Goal: Information Seeking & Learning: Learn about a topic

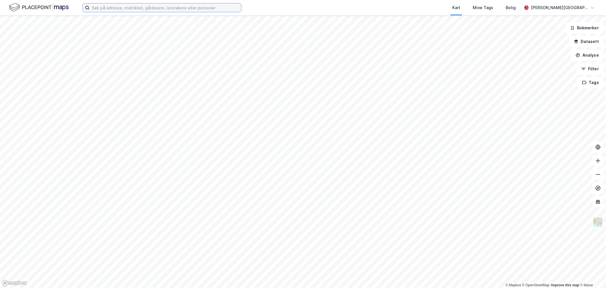
click at [147, 6] on input at bounding box center [166, 7] width 152 height 9
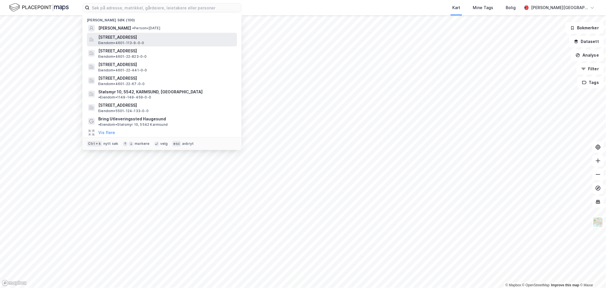
click at [144, 36] on span "Fleslandsvegen 2, 5258, BLOMSTERDALEN, BERGEN" at bounding box center [166, 37] width 136 height 7
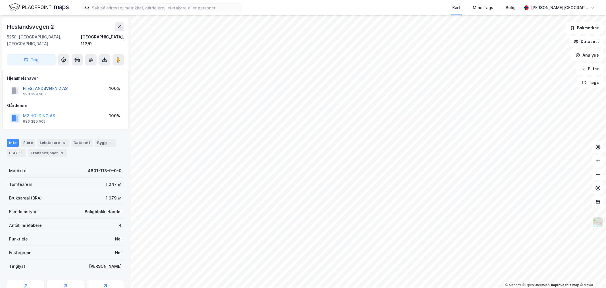
click at [0, 0] on button "FLESLANDSVEIEN 2 AS" at bounding box center [0, 0] width 0 height 0
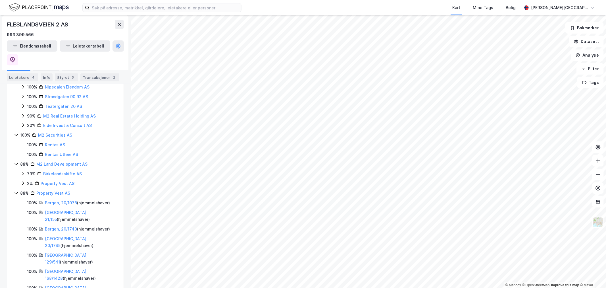
scroll to position [258, 0]
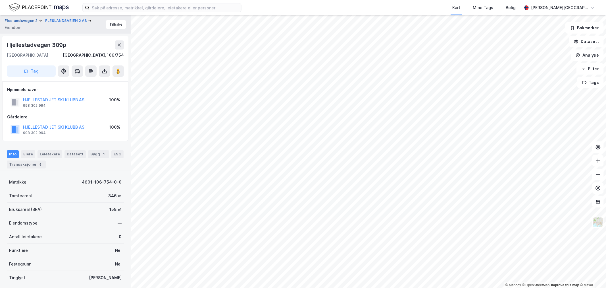
click at [18, 20] on button "Fleslandsvegen 2" at bounding box center [22, 21] width 34 height 6
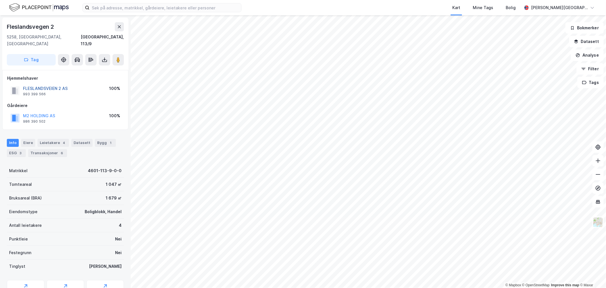
click at [0, 0] on button "FLESLANDSVEIEN 2 AS" at bounding box center [0, 0] width 0 height 0
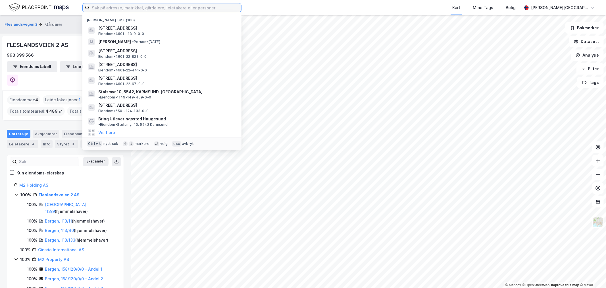
click at [164, 7] on input at bounding box center [166, 7] width 152 height 9
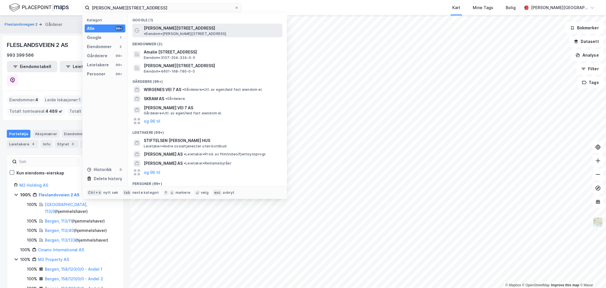
click at [175, 30] on span "Amalie Skrams vei 7" at bounding box center [179, 28] width 71 height 7
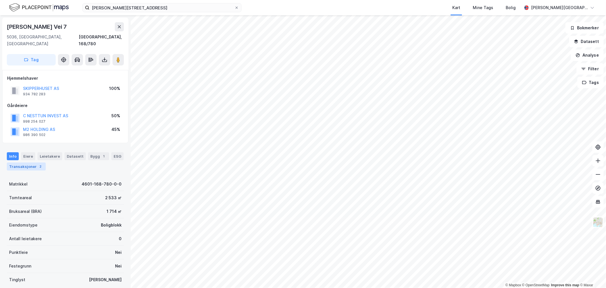
click at [32, 162] on div "Transaksjoner 2" at bounding box center [26, 166] width 39 height 8
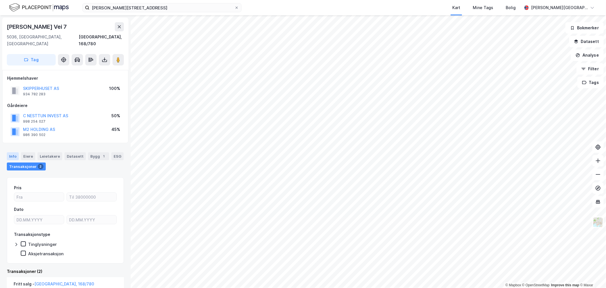
click at [10, 152] on div "Info" at bounding box center [13, 156] width 12 height 8
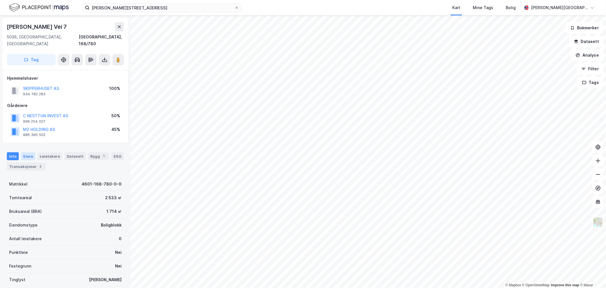
click at [30, 152] on div "Eiere" at bounding box center [28, 156] width 14 height 8
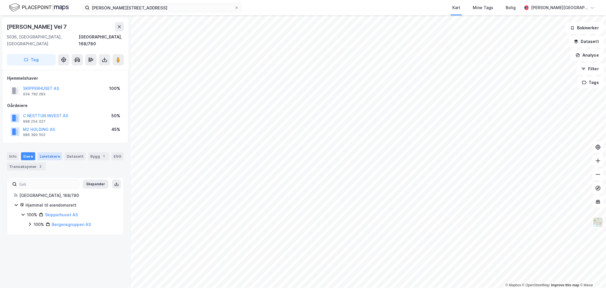
click at [45, 152] on div "Leietakere" at bounding box center [50, 156] width 25 height 8
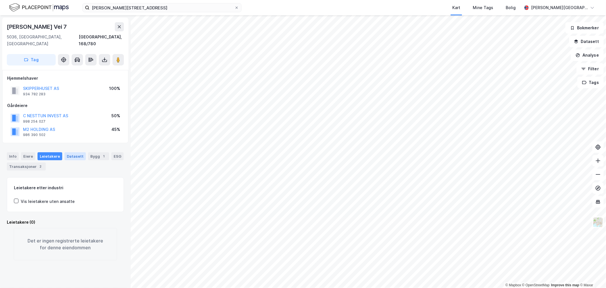
click at [73, 152] on div "Datasett" at bounding box center [75, 156] width 21 height 8
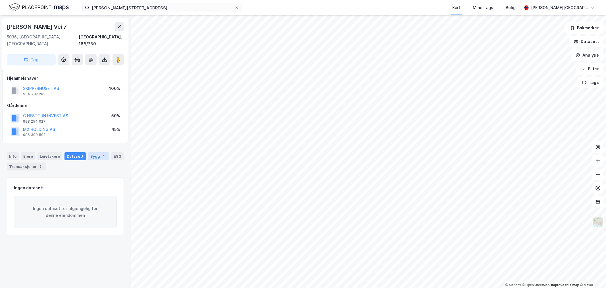
click at [94, 152] on div "Bygg 1" at bounding box center [98, 156] width 21 height 8
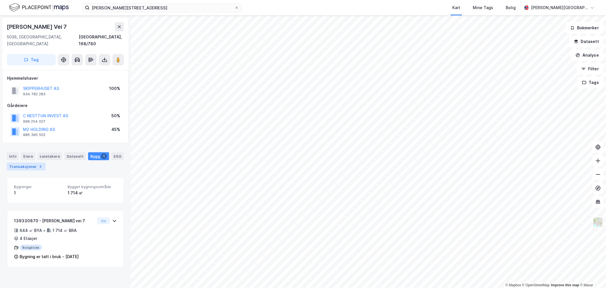
click at [32, 162] on div "Transaksjoner 2" at bounding box center [26, 166] width 39 height 8
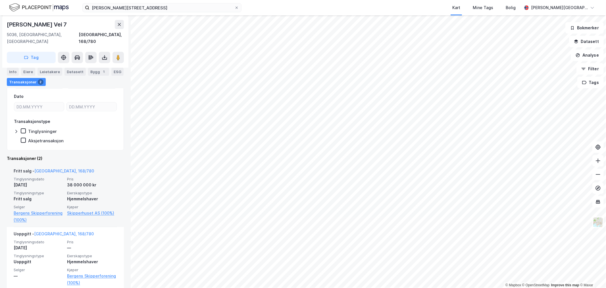
scroll to position [114, 0]
click at [69, 180] on div "38 000 000 kr" at bounding box center [92, 183] width 50 height 7
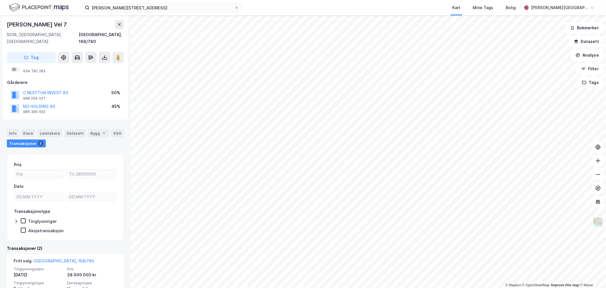
scroll to position [0, 0]
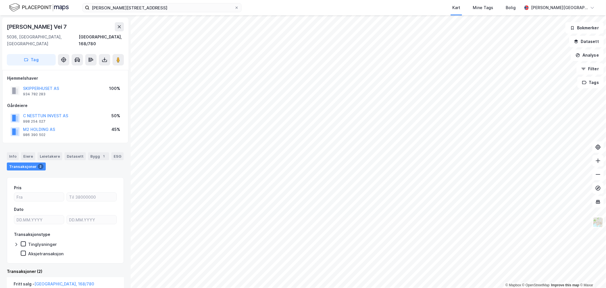
click at [19, 7] on img at bounding box center [39, 8] width 60 height 10
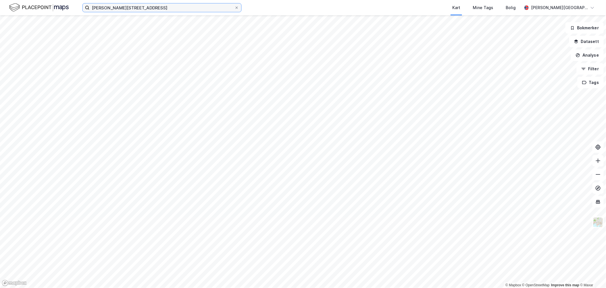
click at [114, 11] on input "amalie skrams vei 7" at bounding box center [162, 7] width 145 height 9
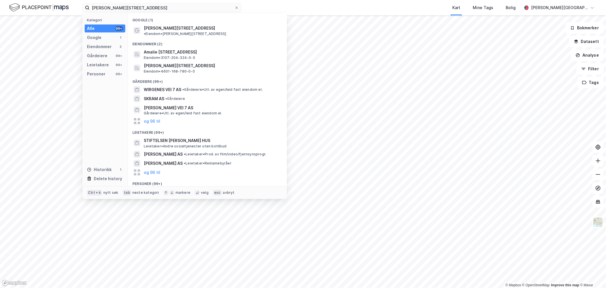
click at [178, 37] on div "Eiendommer (2)" at bounding box center [207, 42] width 159 height 10
click at [178, 27] on span "Amalie Skrams vei 7" at bounding box center [179, 28] width 71 height 7
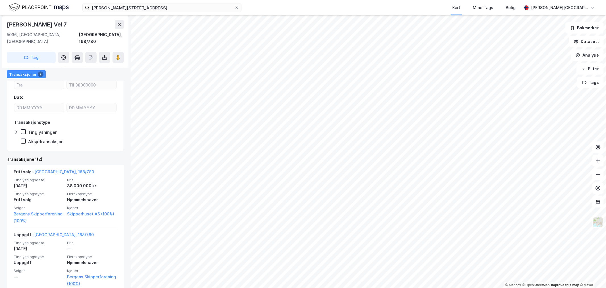
scroll to position [114, 0]
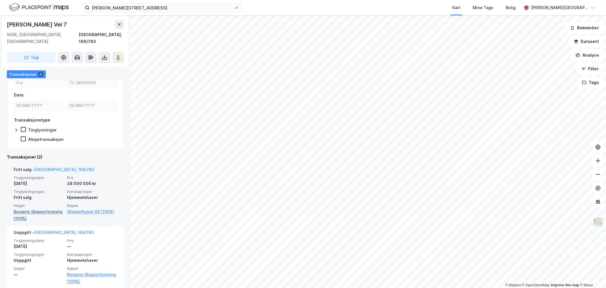
click at [47, 208] on link "Bergens Skipperforening (100%)" at bounding box center [39, 215] width 50 height 14
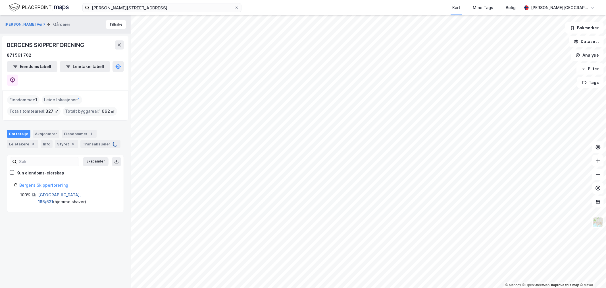
click at [48, 192] on link "Bergen, 166/631" at bounding box center [59, 198] width 43 height 12
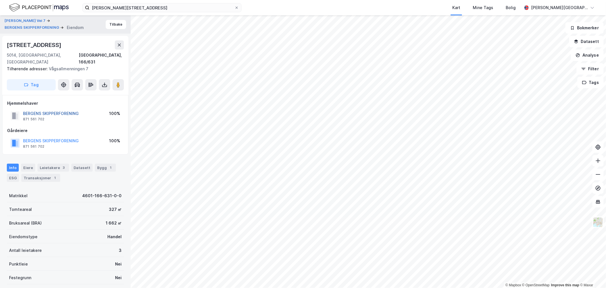
click at [0, 0] on button "BERGENS SKIPPERFORENING" at bounding box center [0, 0] width 0 height 0
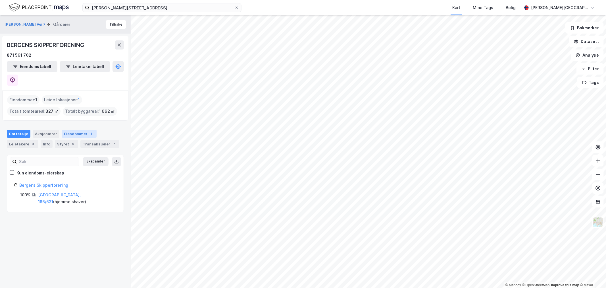
click at [76, 130] on div "Eiendommer 1" at bounding box center [79, 134] width 35 height 8
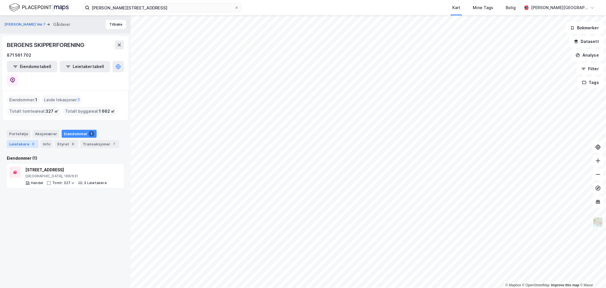
click at [30, 141] on div "3" at bounding box center [33, 144] width 6 height 6
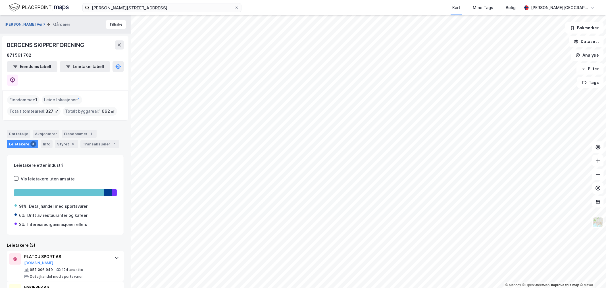
click at [28, 22] on button "Amalie Skrams Vei 7" at bounding box center [26, 25] width 42 height 6
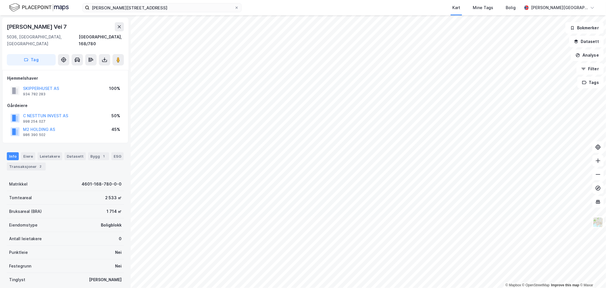
scroll to position [1, 0]
click at [18, 10] on img at bounding box center [39, 8] width 60 height 10
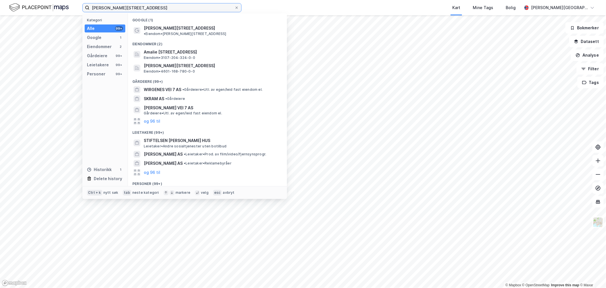
click at [135, 10] on input "amalie skrams vei 7" at bounding box center [162, 7] width 145 height 9
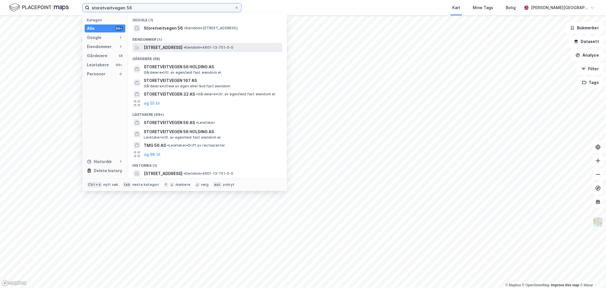
type input "storetveitvegen 56"
click at [171, 49] on span "Storetveitvegen 56, 5072, BERGEN, BERGEN" at bounding box center [163, 47] width 39 height 7
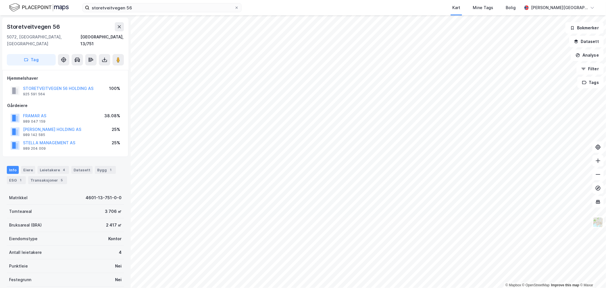
scroll to position [1, 0]
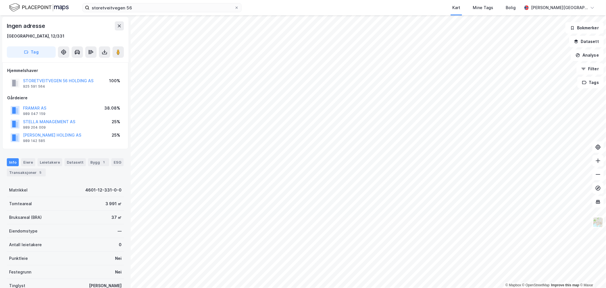
scroll to position [1, 0]
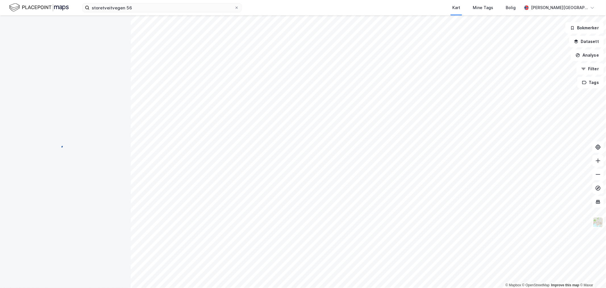
scroll to position [1, 0]
